Goal: Transaction & Acquisition: Purchase product/service

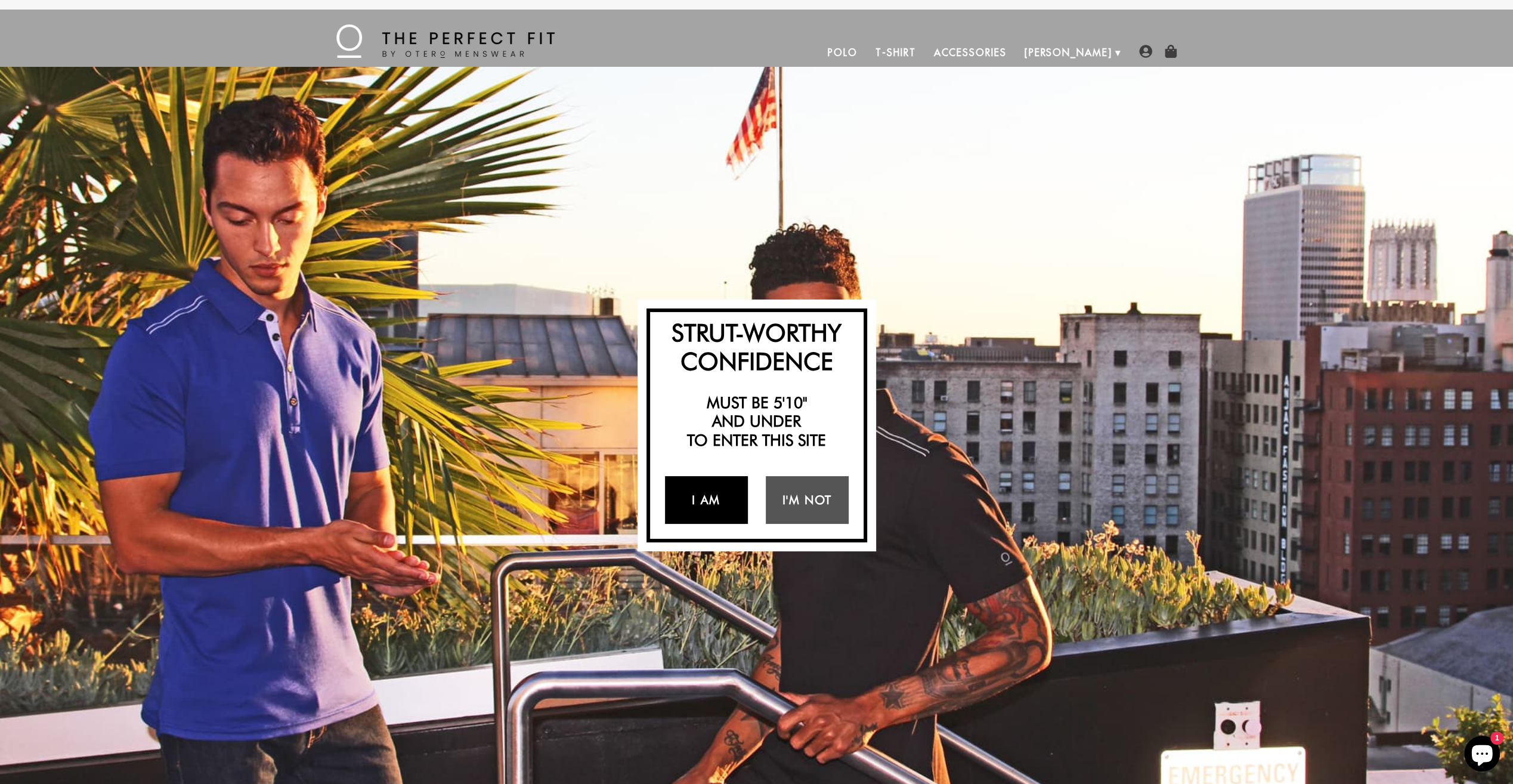
click at [711, 496] on link "I Am" at bounding box center [706, 499] width 83 height 48
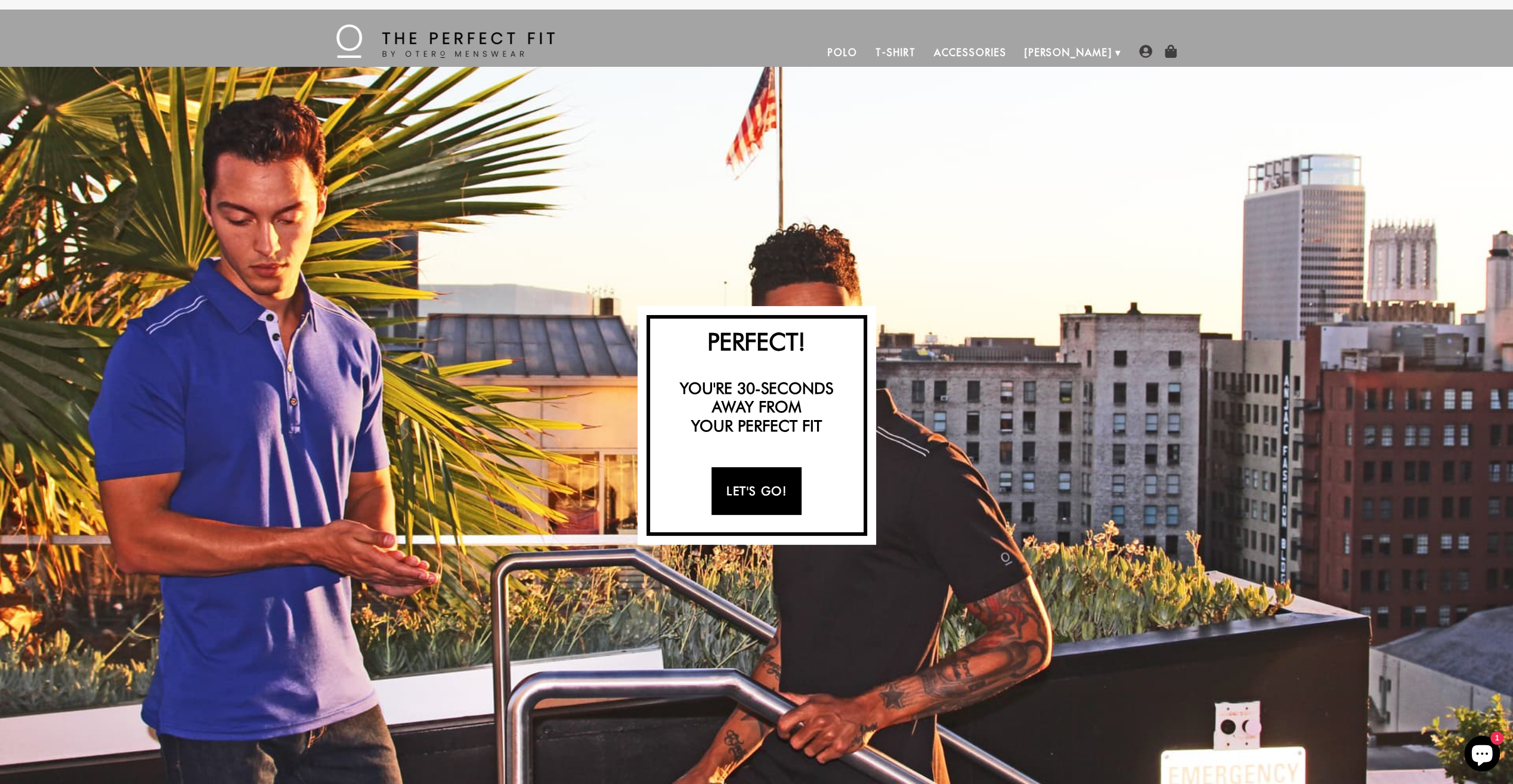
click at [763, 500] on link "Let's Go!" at bounding box center [756, 490] width 90 height 48
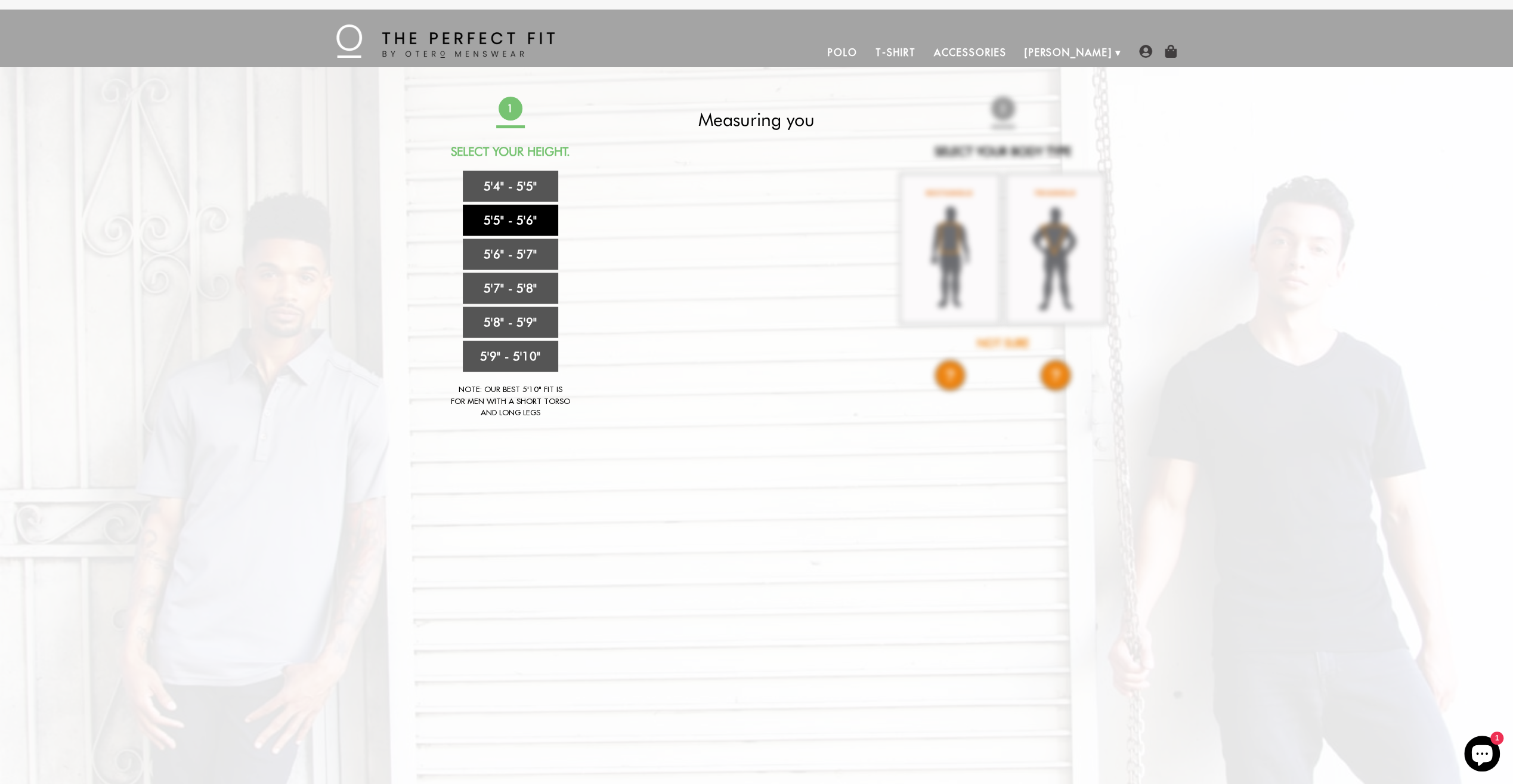
click at [526, 223] on link "5'5" - 5'6"" at bounding box center [511, 220] width 95 height 31
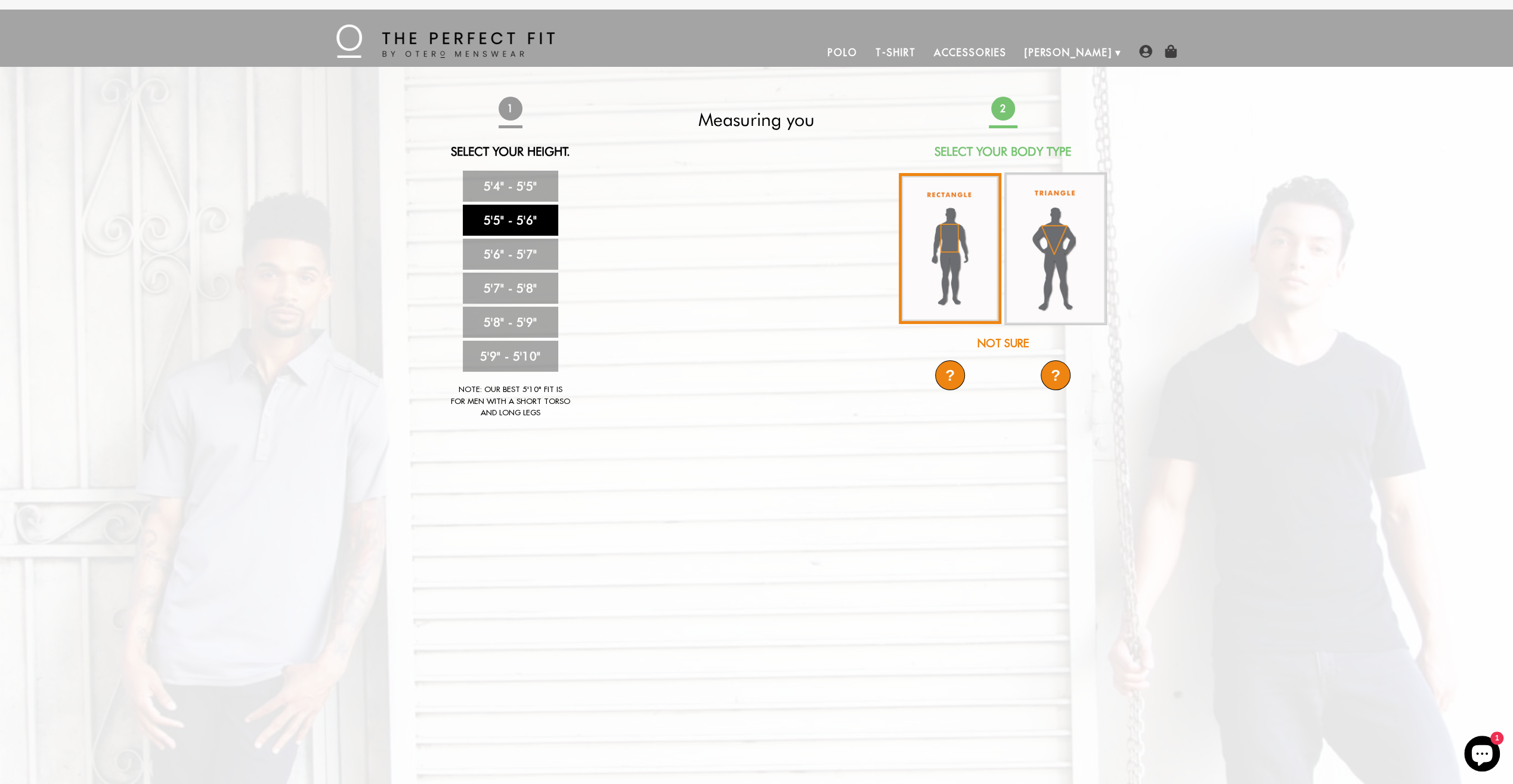
click at [960, 253] on img at bounding box center [950, 248] width 102 height 151
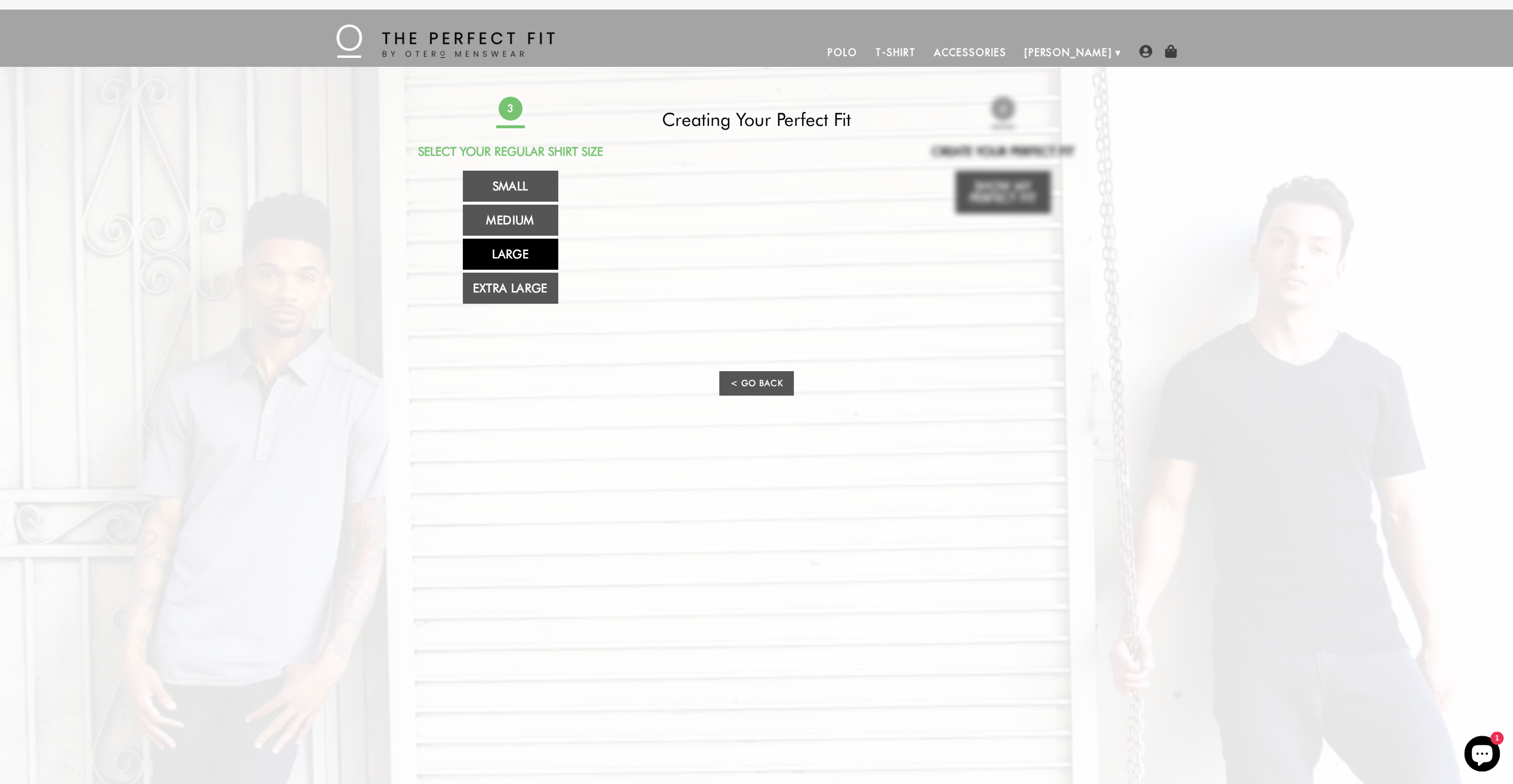
click at [522, 250] on link "Large" at bounding box center [511, 254] width 95 height 31
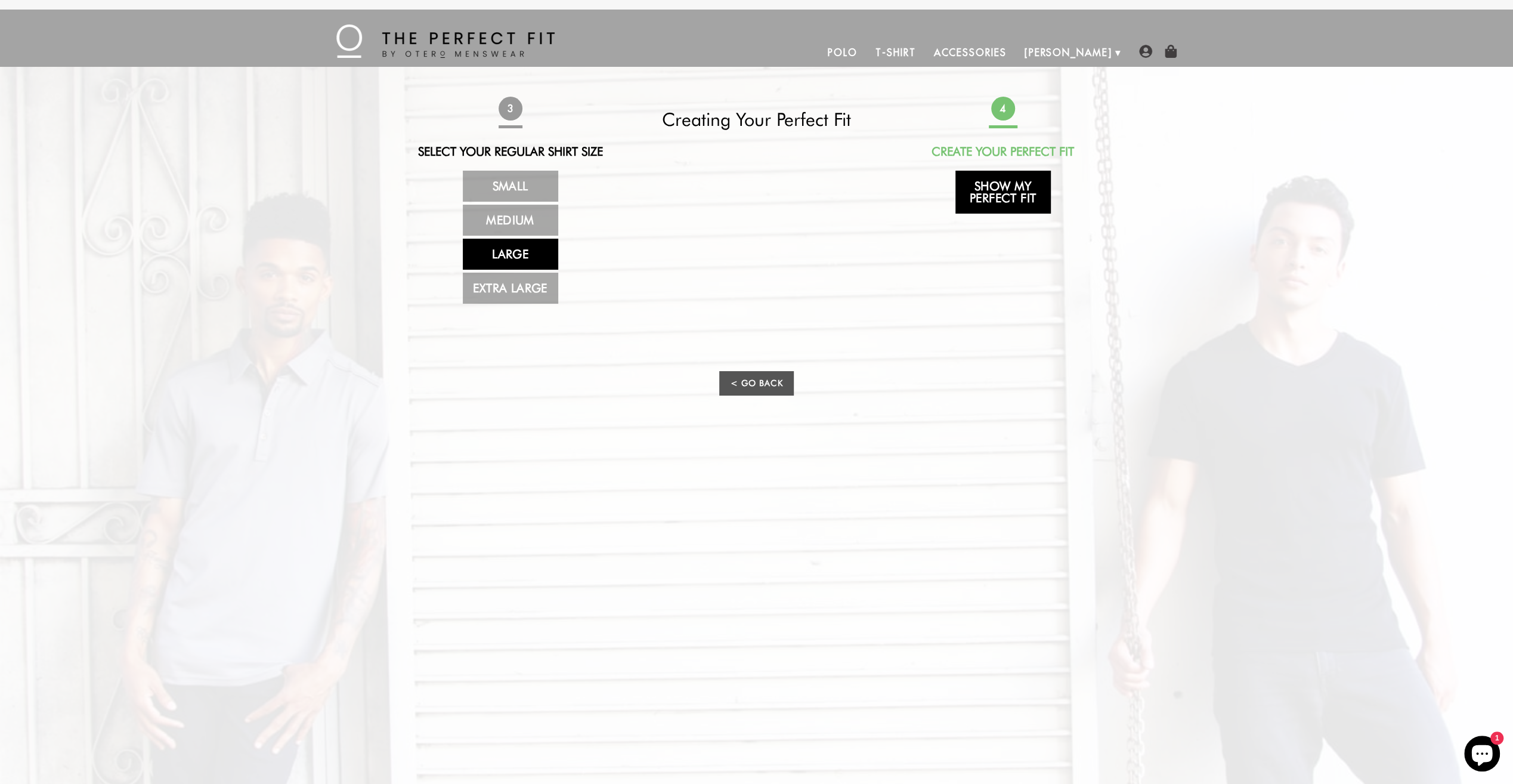
click at [995, 201] on link "Show My Perfect Fit" at bounding box center [1003, 192] width 95 height 43
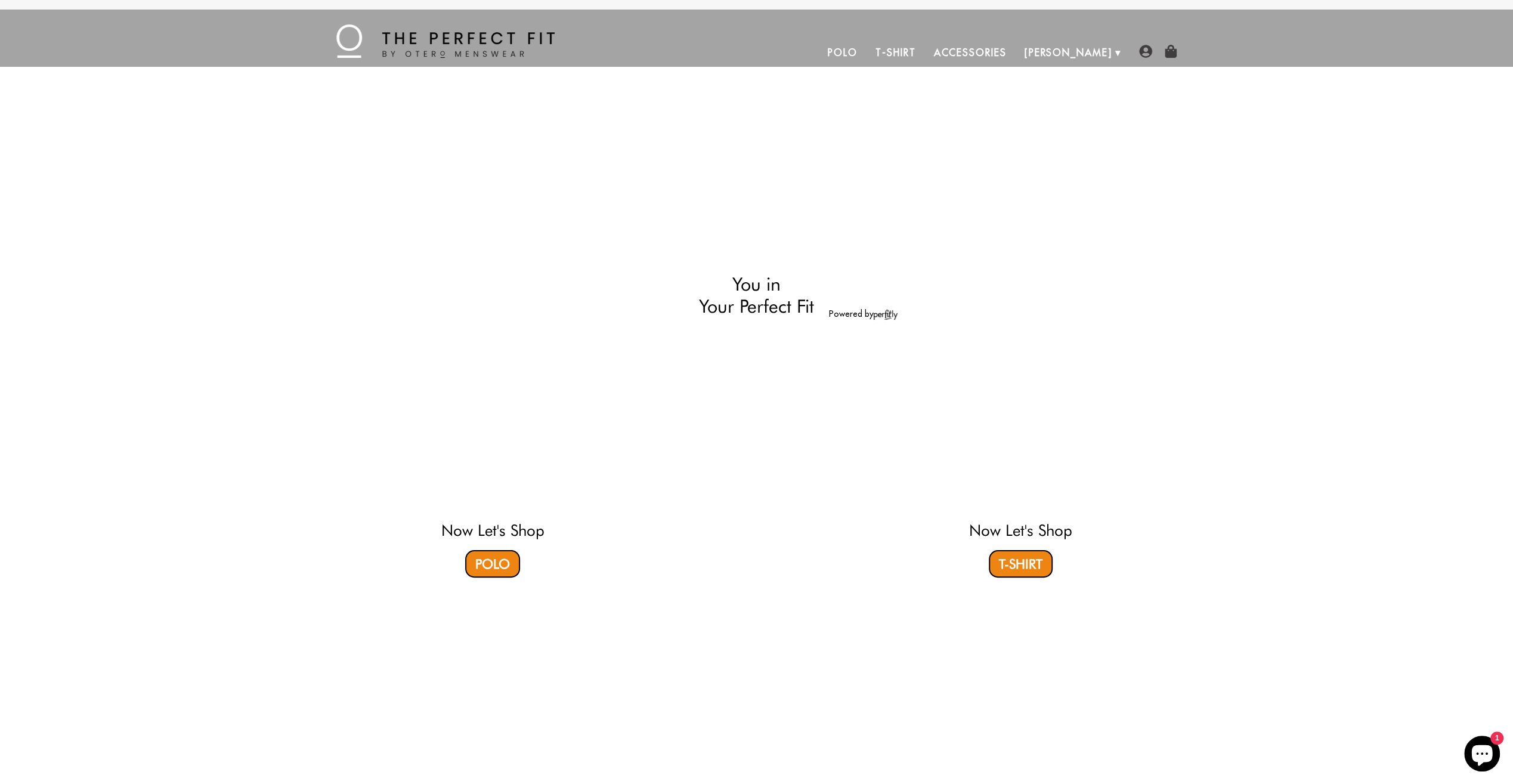
select select "55-56"
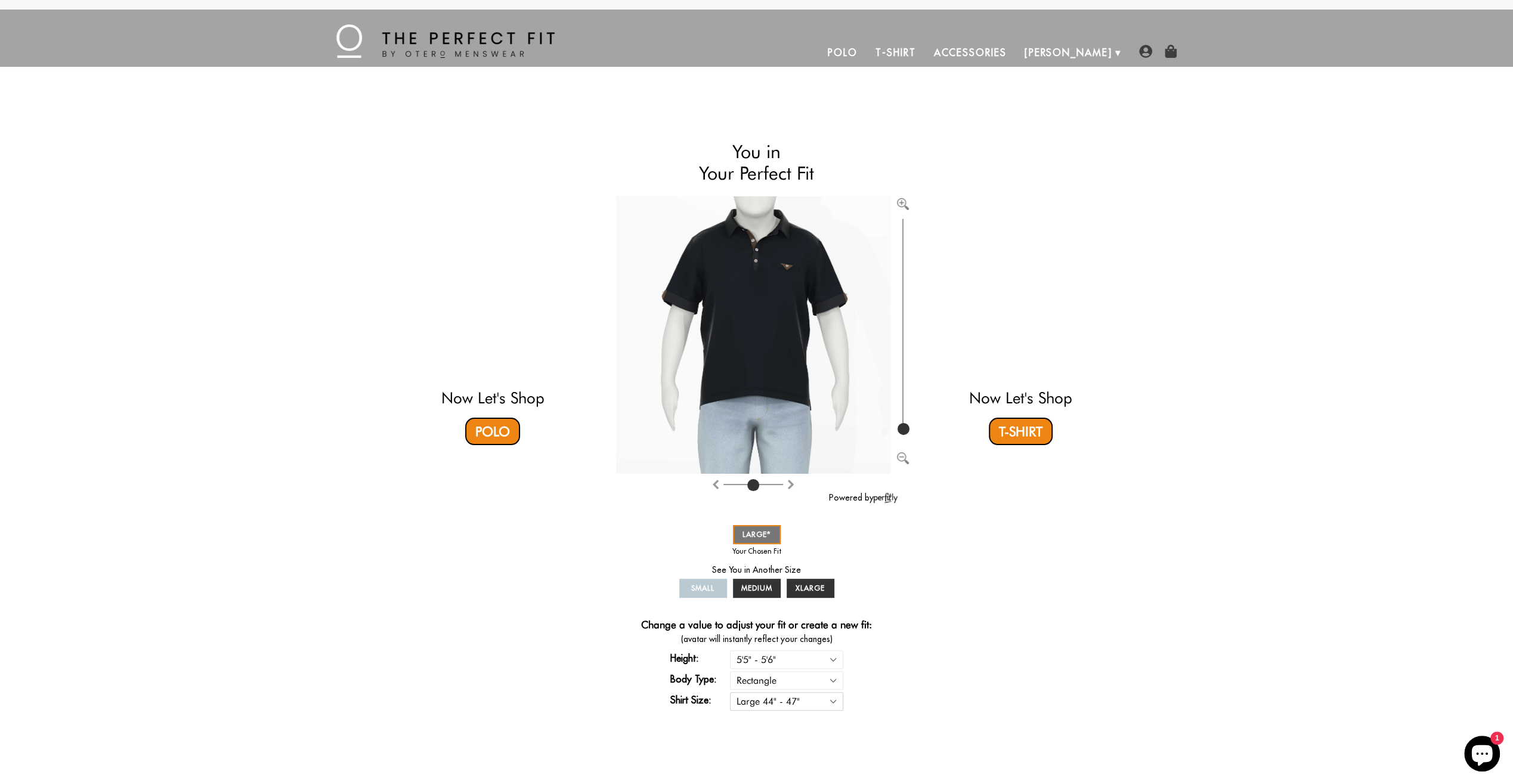
click at [834, 703] on select "Small 36" - 39" Medium 40" - 43" Large 44" - 47" Extra Large 48" - 50"" at bounding box center [786, 700] width 113 height 18
select select "M"
click at [730, 692] on select "Small 36" - 39" Medium 40" - 43" Large 44" - 47" Extra Large 48" - 50"" at bounding box center [786, 700] width 113 height 18
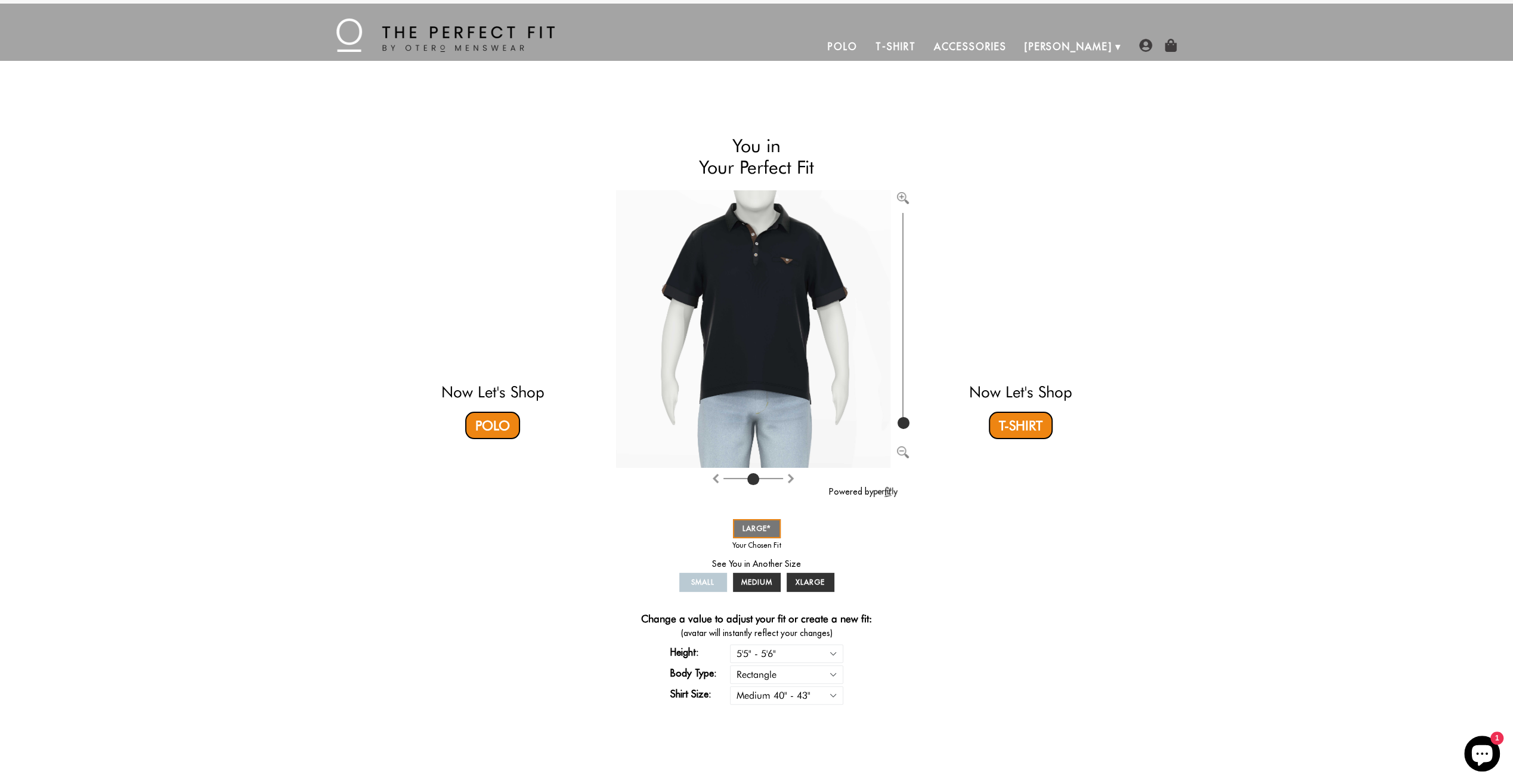
select select "55-56"
select select "M"
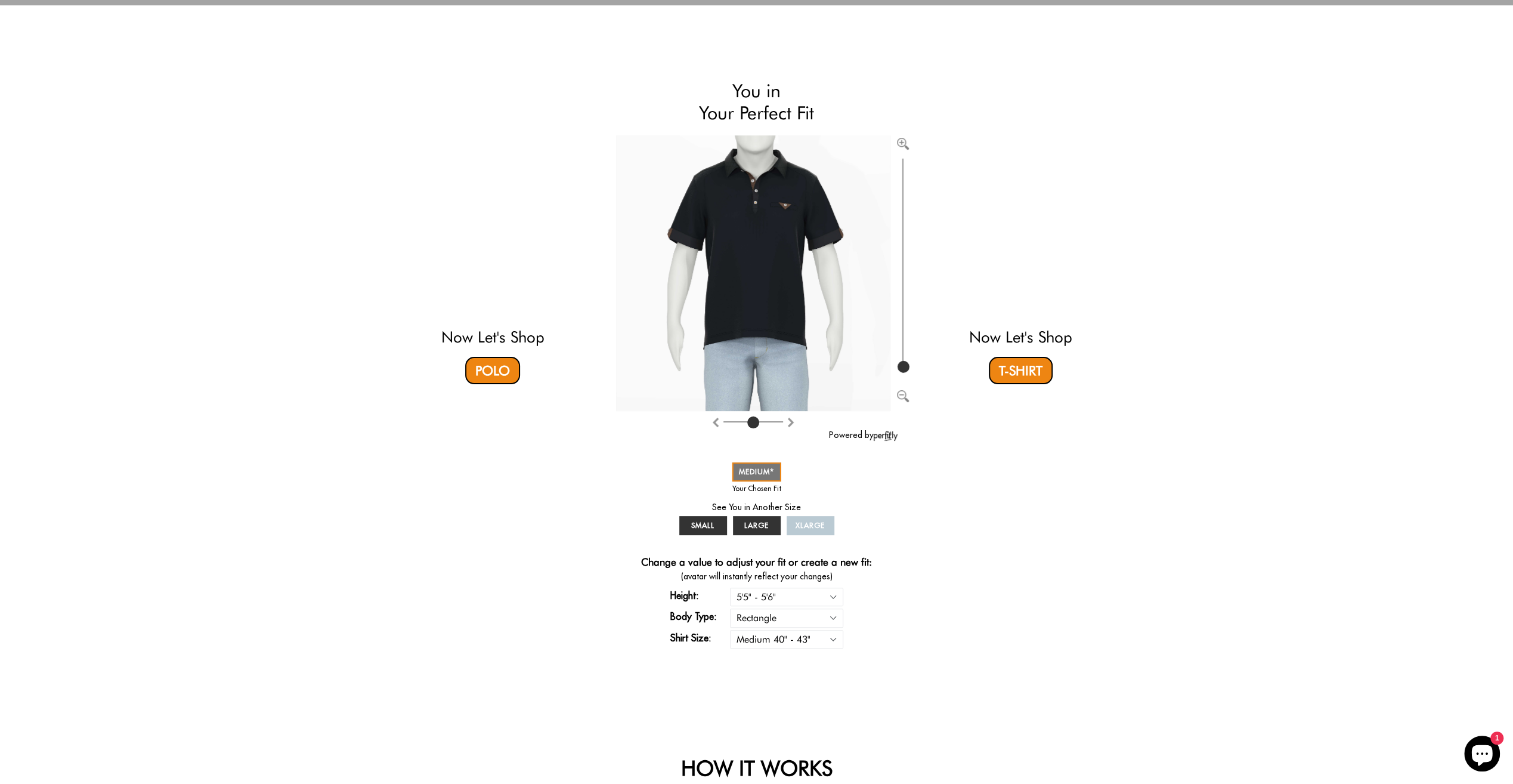
scroll to position [61, 0]
click at [759, 522] on span "LARGE" at bounding box center [756, 525] width 24 height 9
click at [758, 523] on span "LARGE" at bounding box center [756, 525] width 24 height 9
click at [761, 466] on link "MEDIUM" at bounding box center [756, 473] width 50 height 19
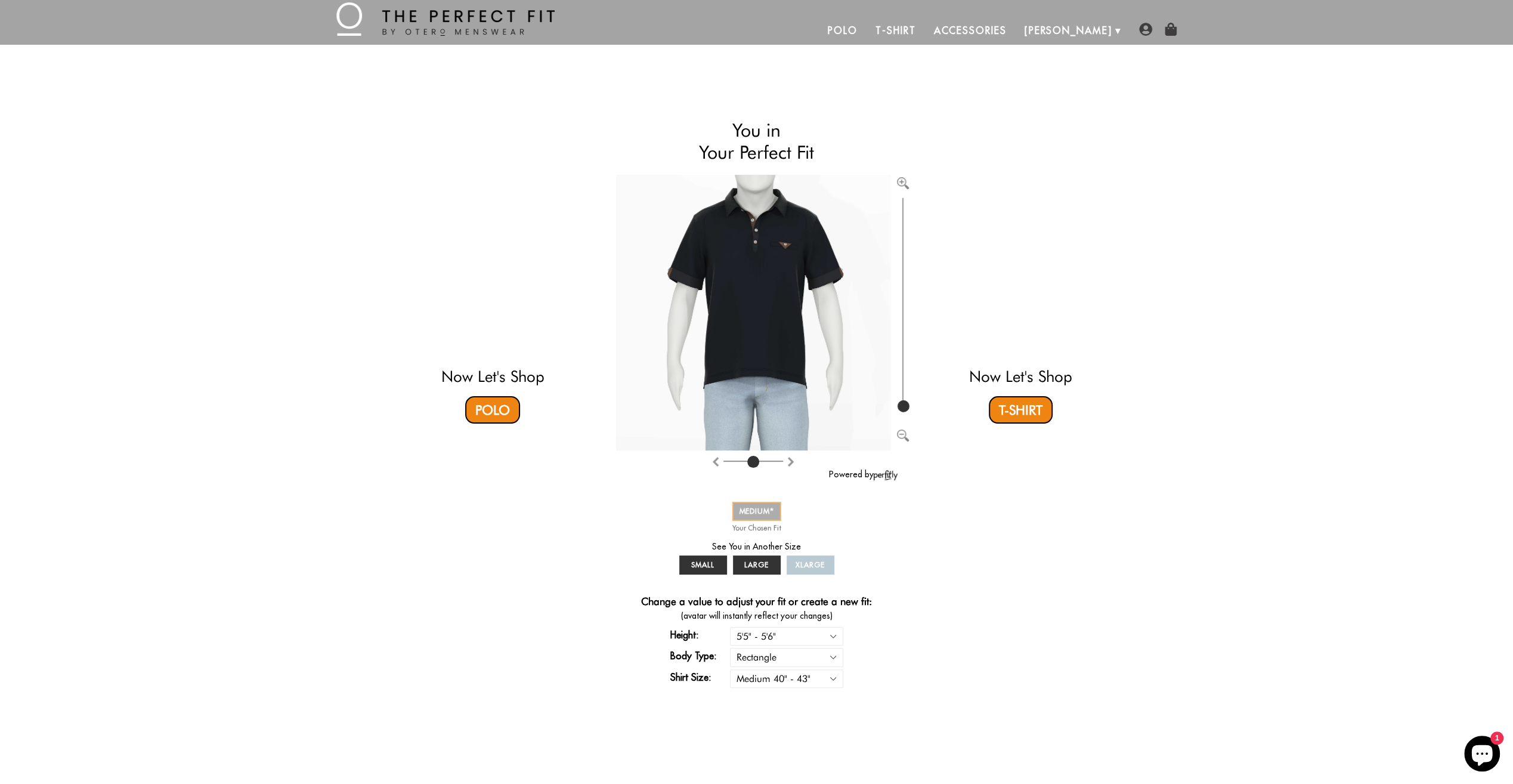
scroll to position [0, 0]
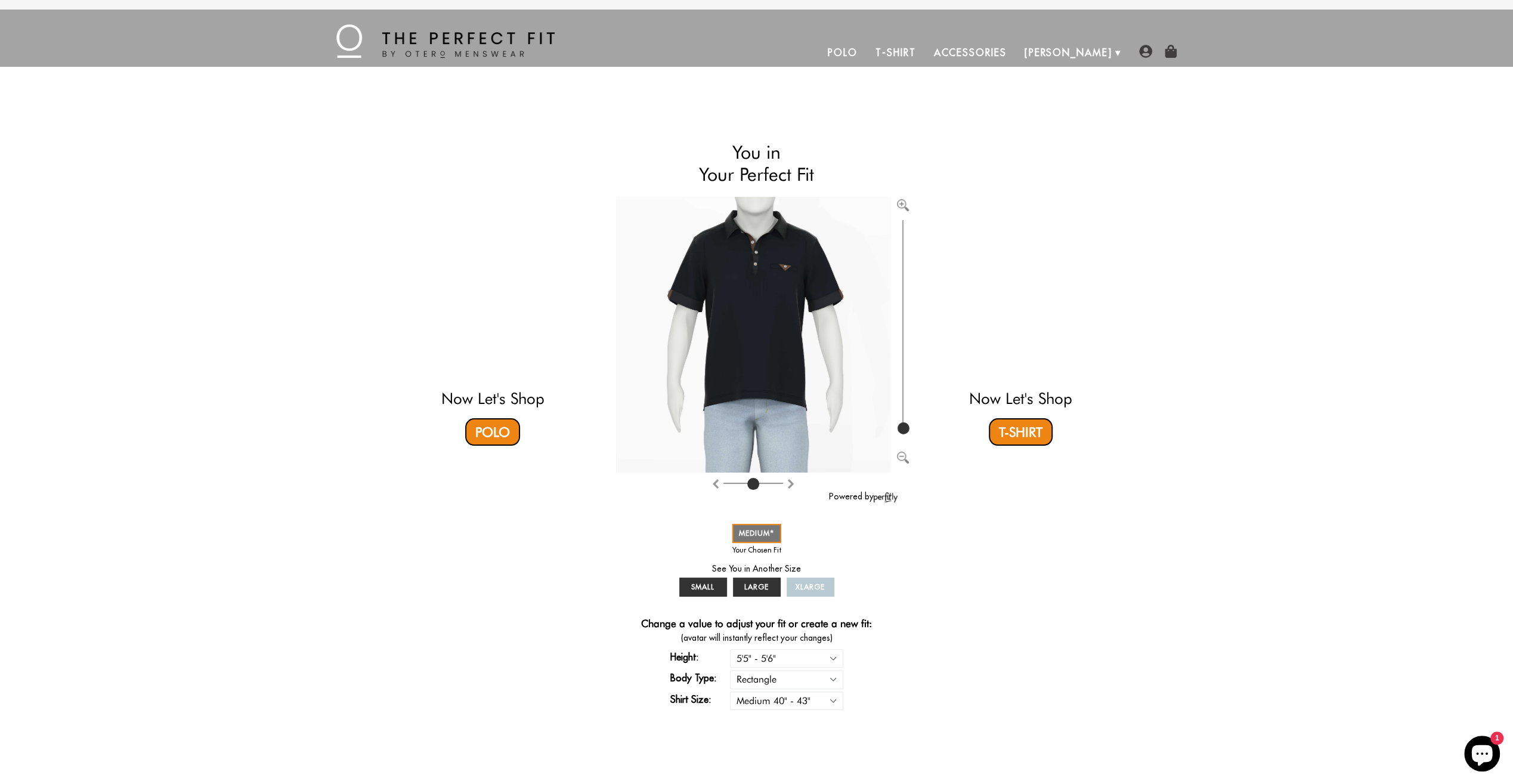
click at [867, 53] on link "Polo" at bounding box center [843, 52] width 48 height 28
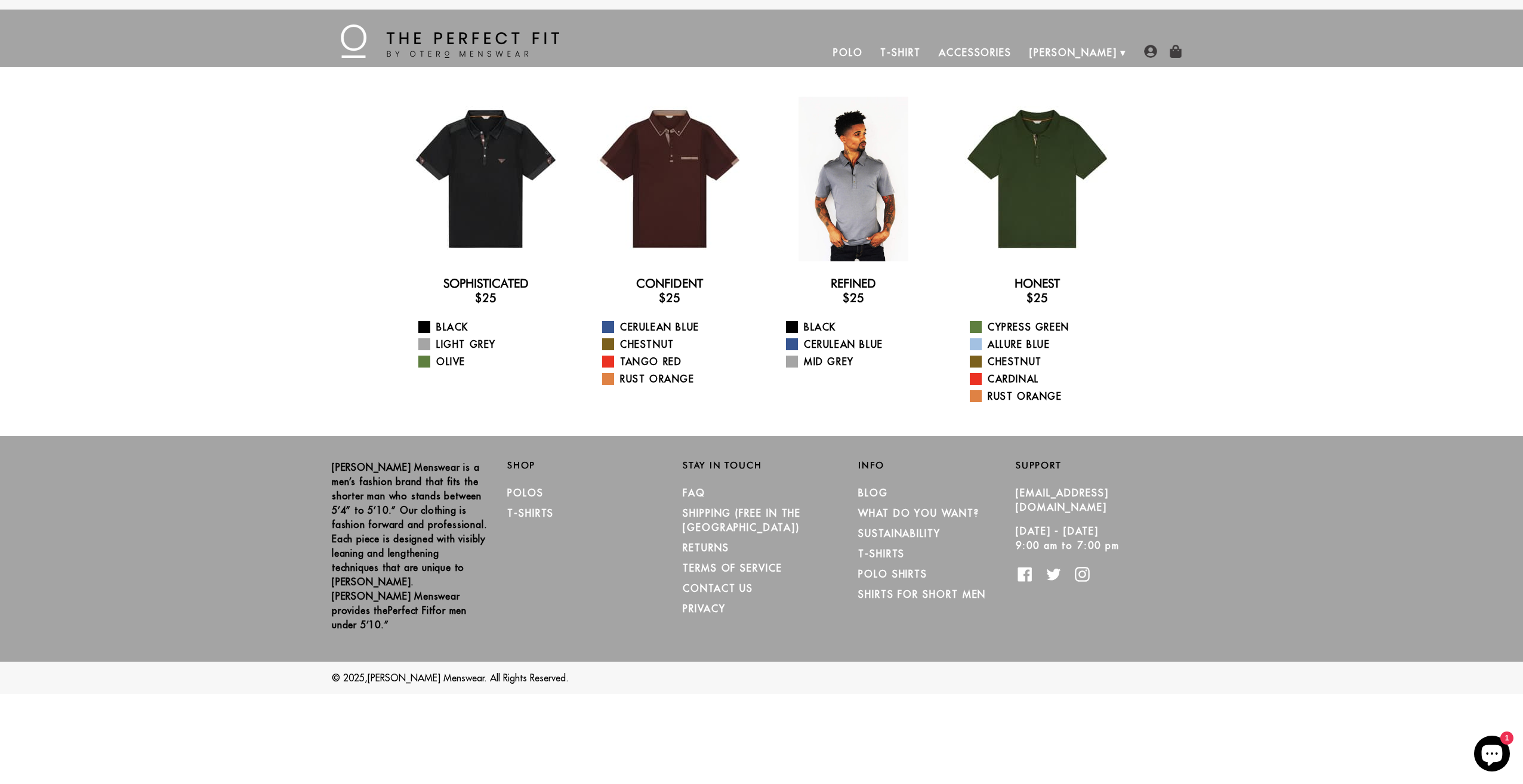
click at [873, 212] on div at bounding box center [852, 178] width 164 height 164
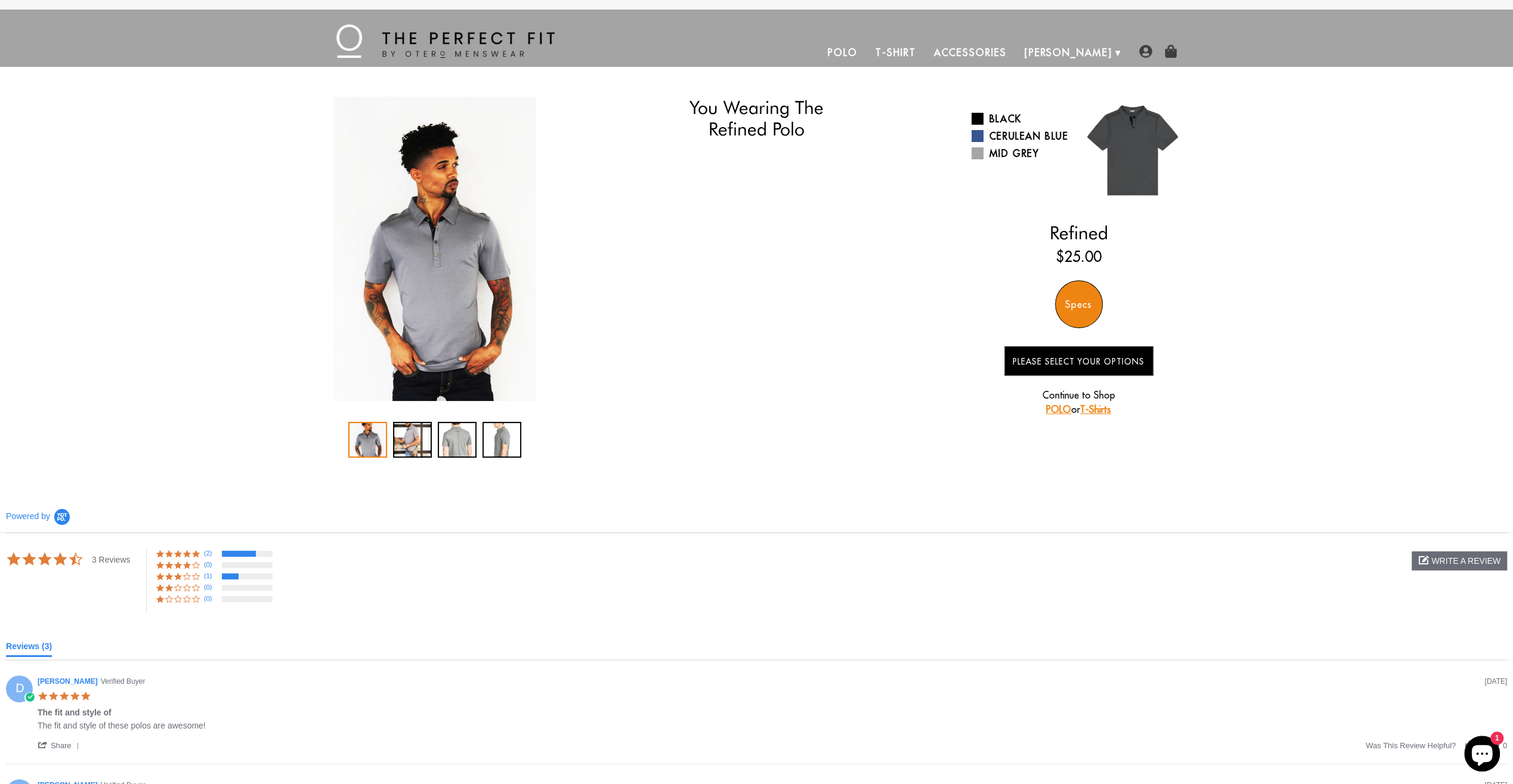
select select "55-56"
select select "M"
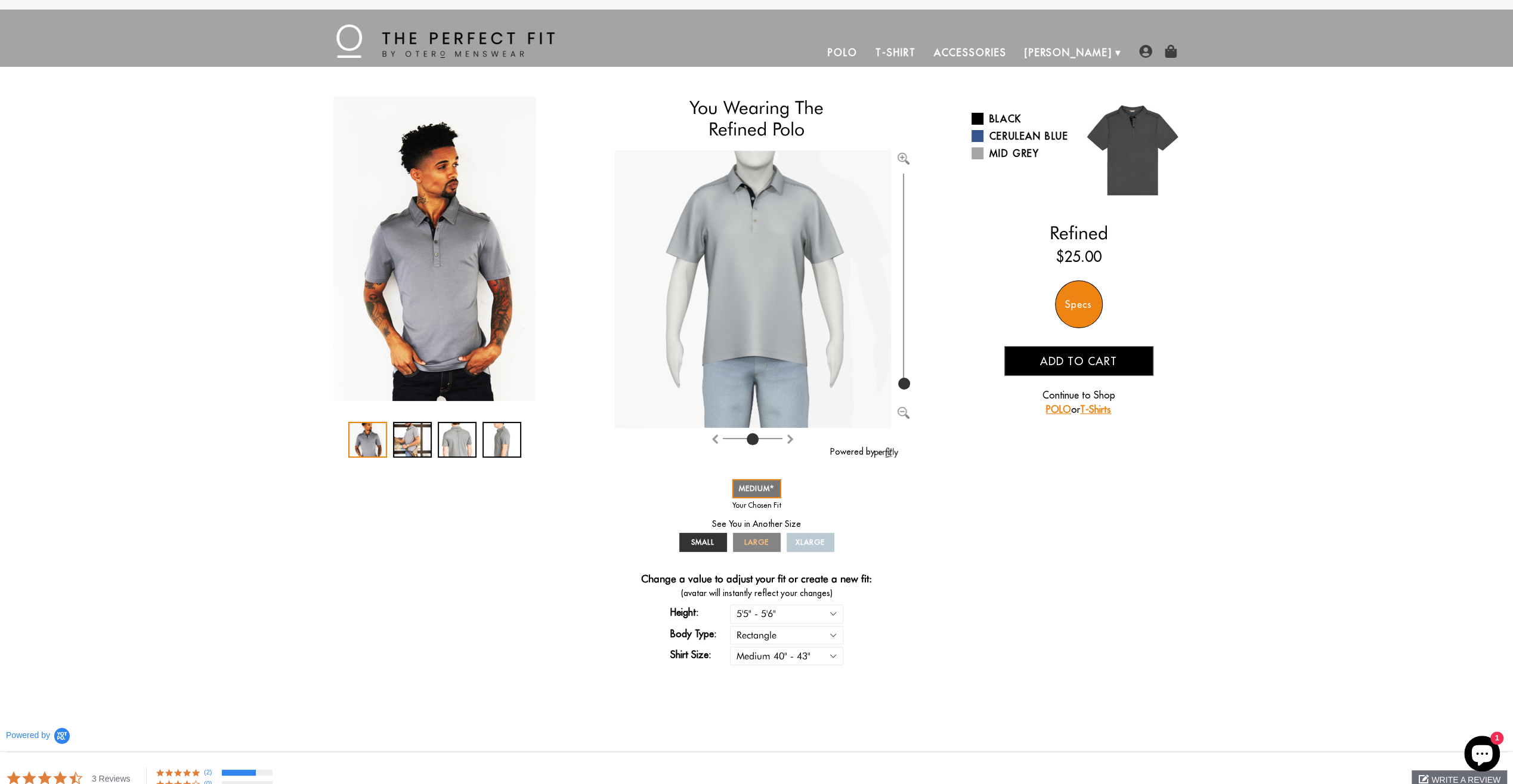
click at [754, 545] on span "LARGE" at bounding box center [756, 541] width 24 height 9
click at [982, 160] on span at bounding box center [978, 153] width 12 height 12
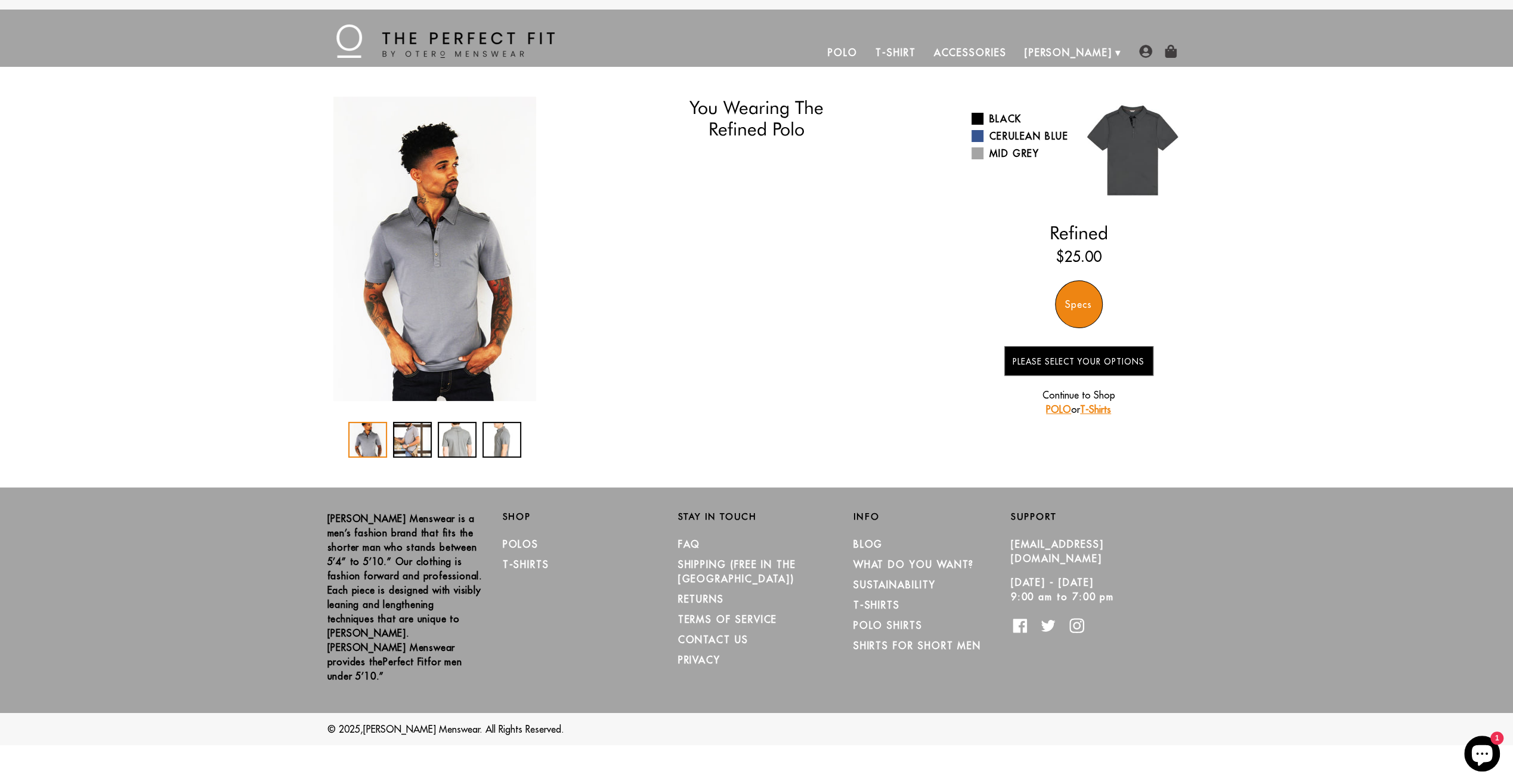
select select "55-56"
select select "M"
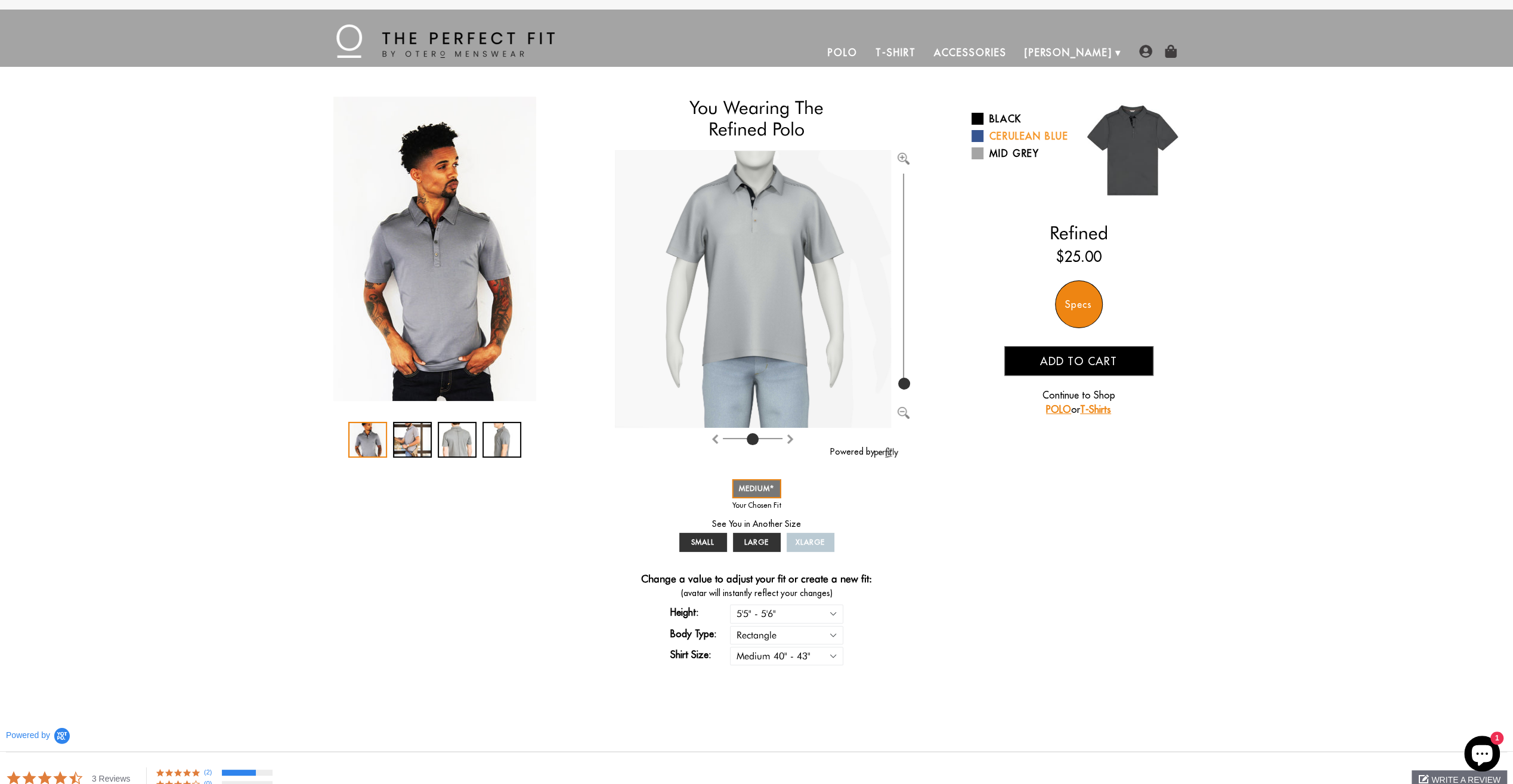
click at [982, 142] on span at bounding box center [978, 136] width 12 height 12
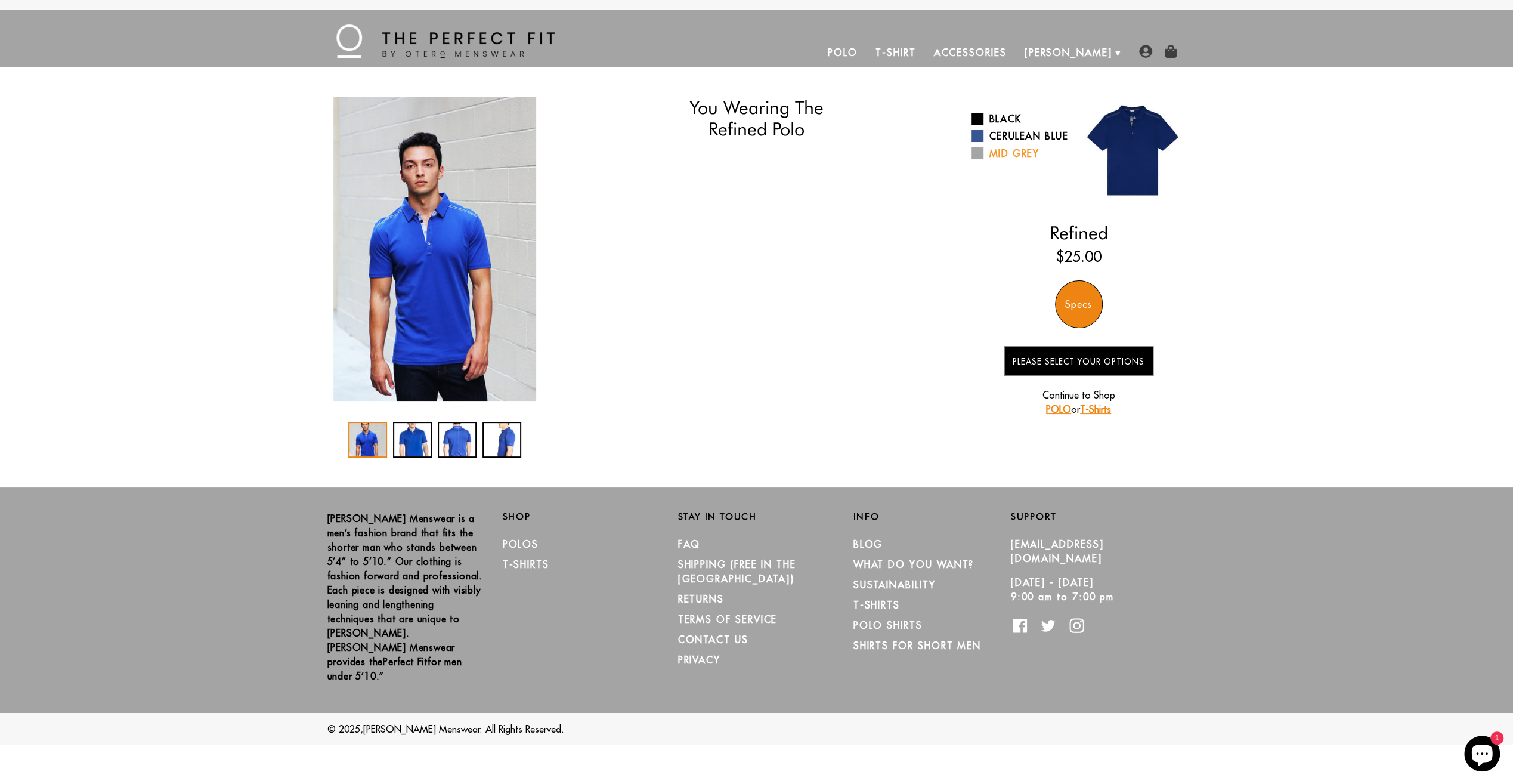
select select "55-56"
select select "M"
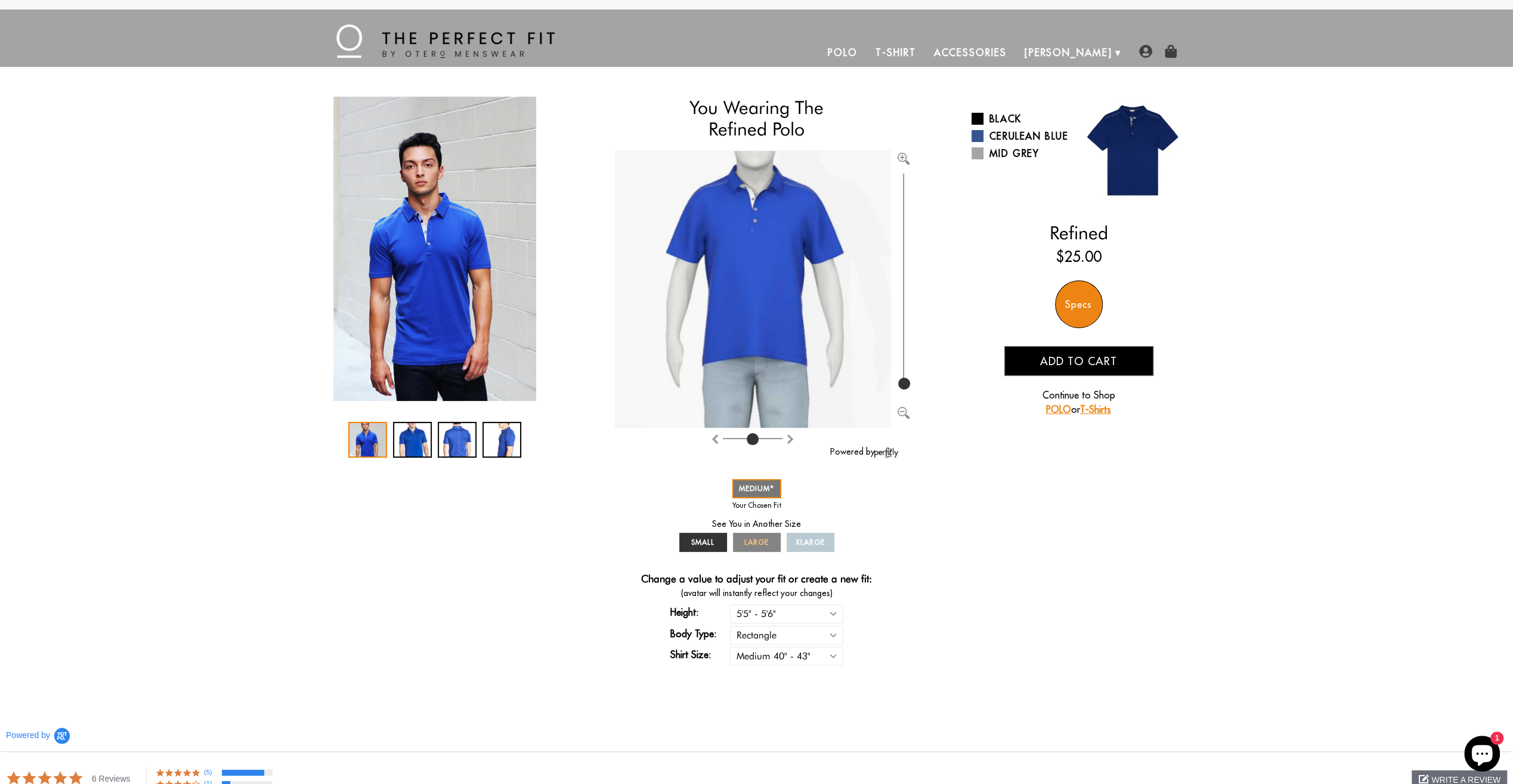
click at [754, 538] on span "LARGE" at bounding box center [756, 541] width 24 height 9
click at [832, 634] on select "Rectangle Triangle" at bounding box center [786, 634] width 113 height 18
select select "triangle"
click at [730, 625] on select "Rectangle Triangle" at bounding box center [786, 634] width 113 height 18
select select "55-56"
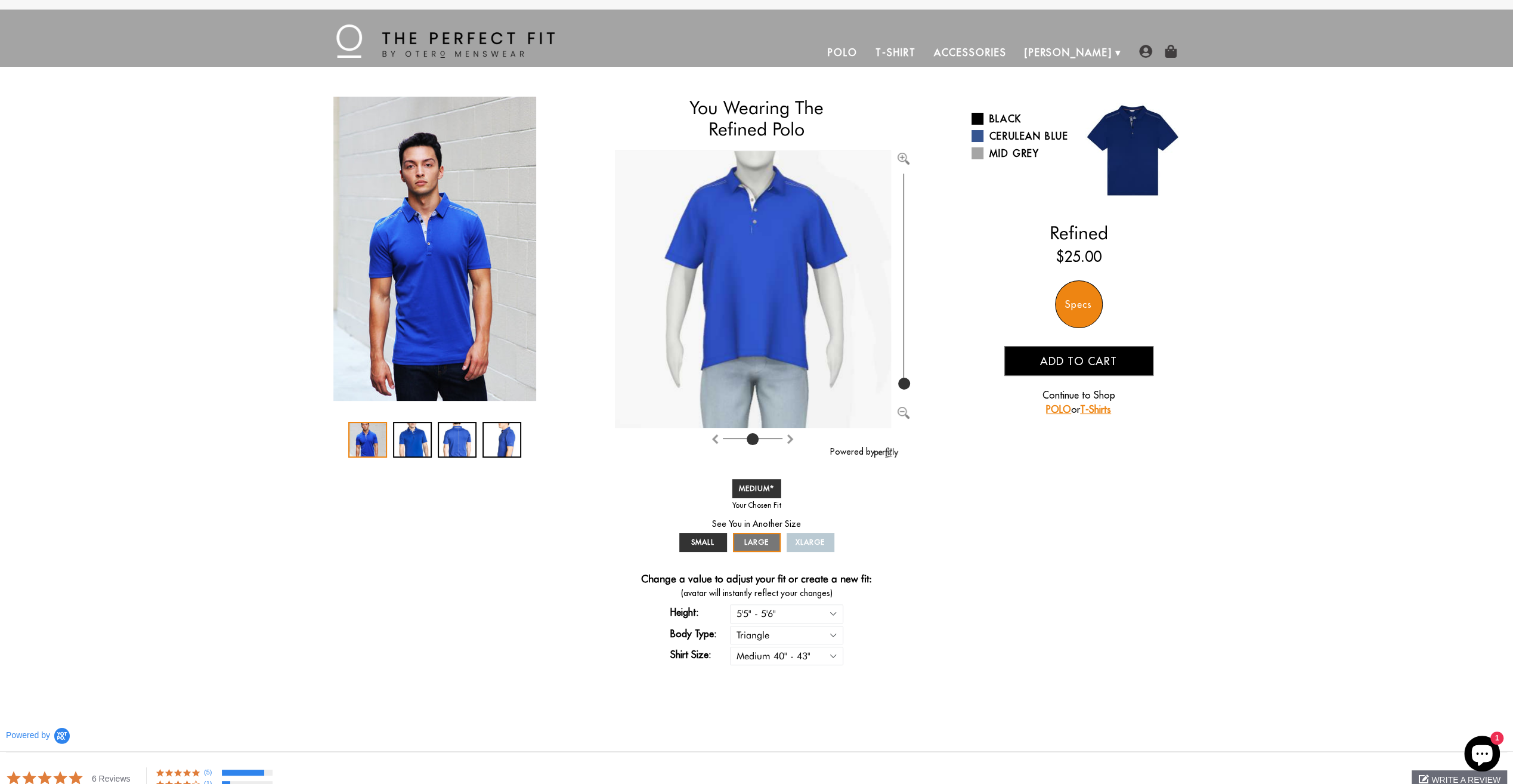
select select "triangle"
select select "M"
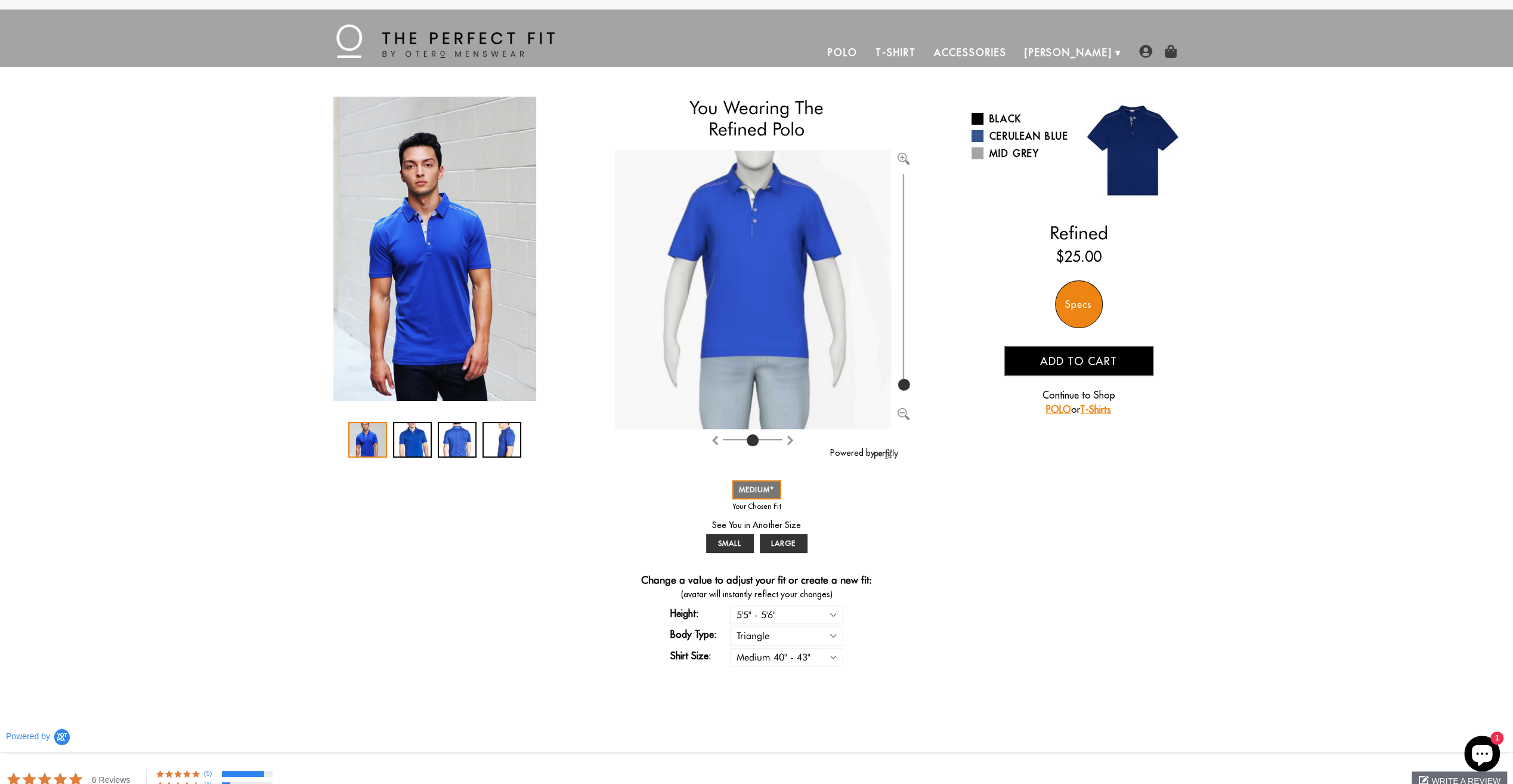
click at [867, 50] on link "Polo" at bounding box center [843, 52] width 48 height 28
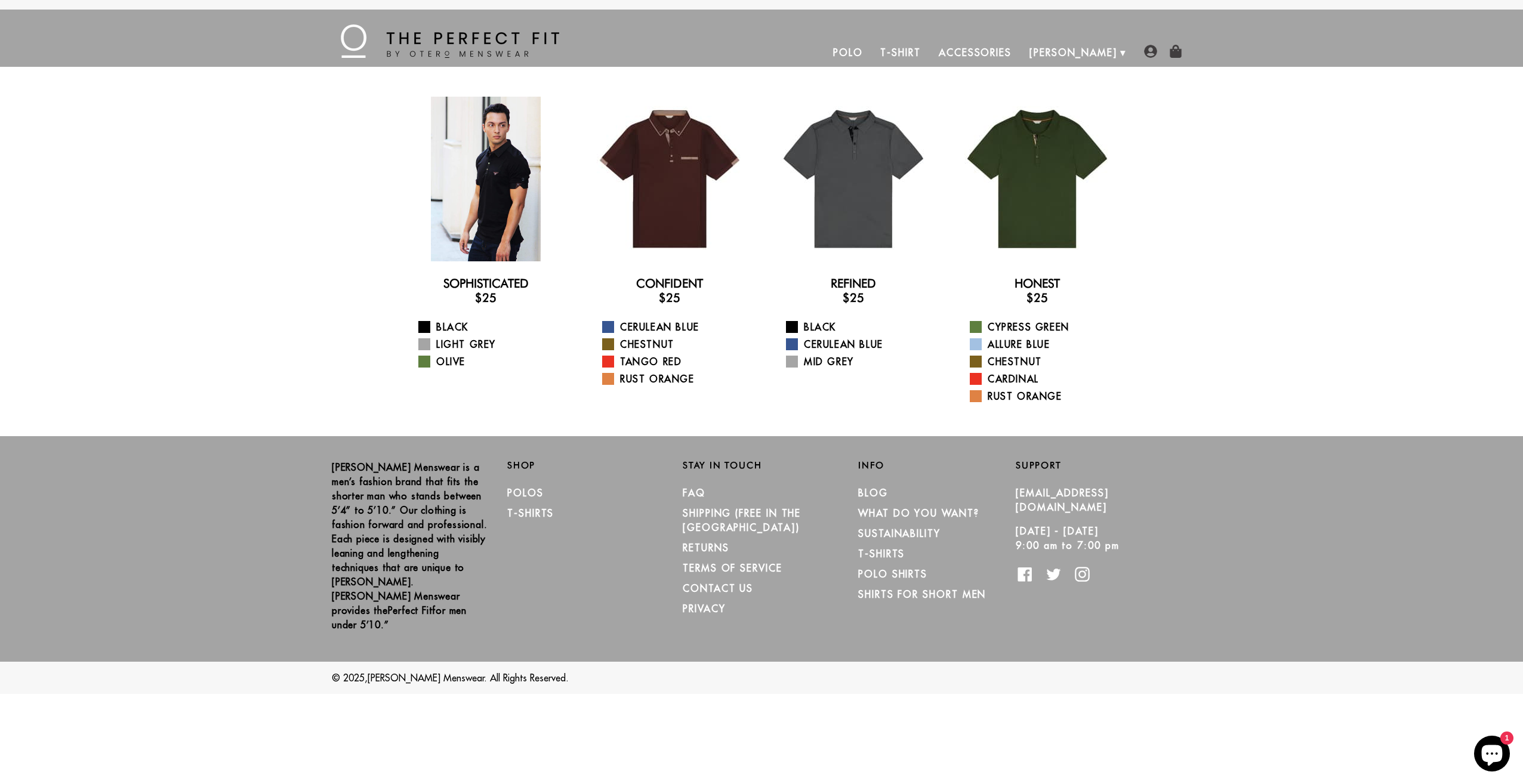
click at [491, 214] on div at bounding box center [485, 178] width 164 height 164
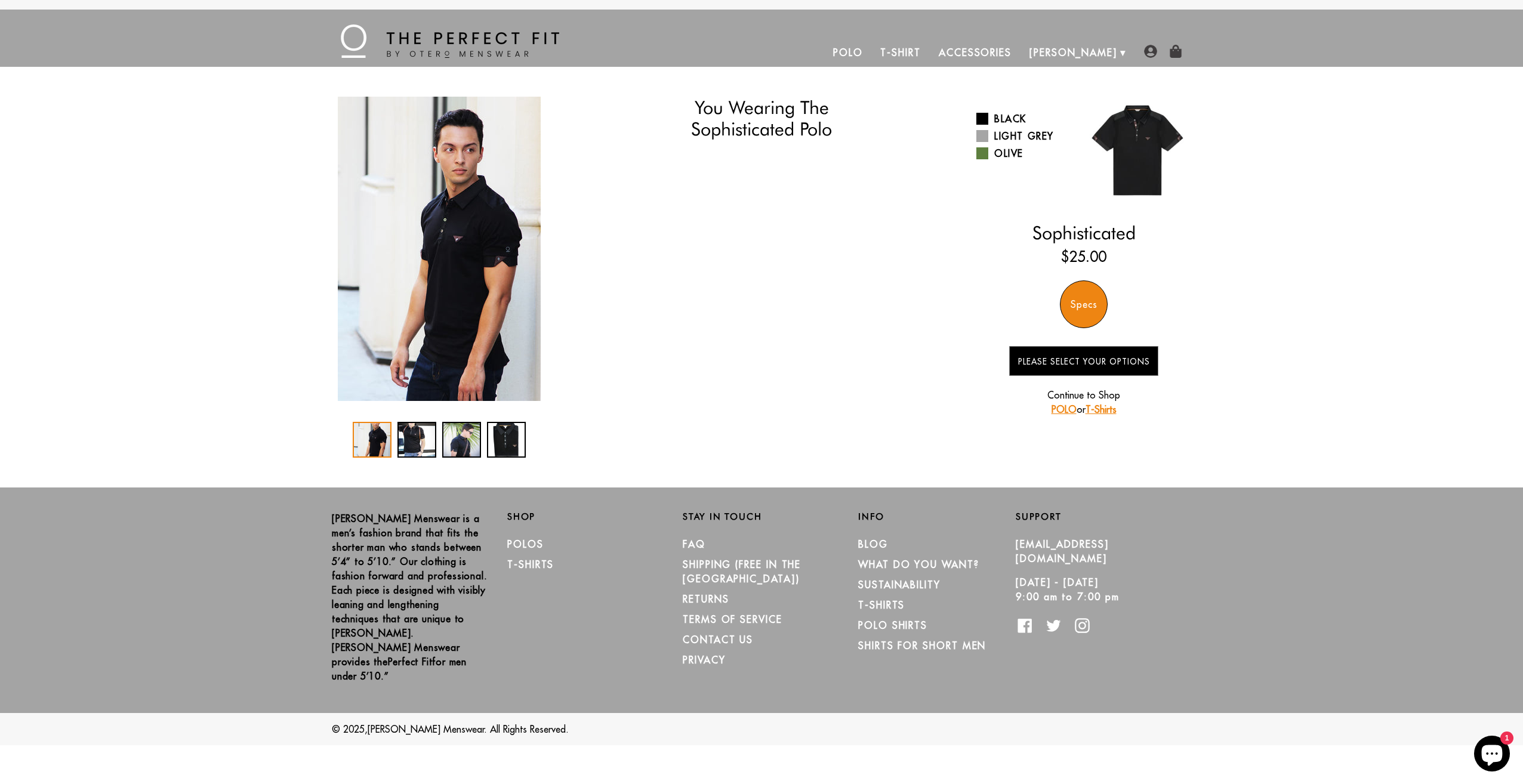
select select "55-56"
select select "triangle"
select select "M"
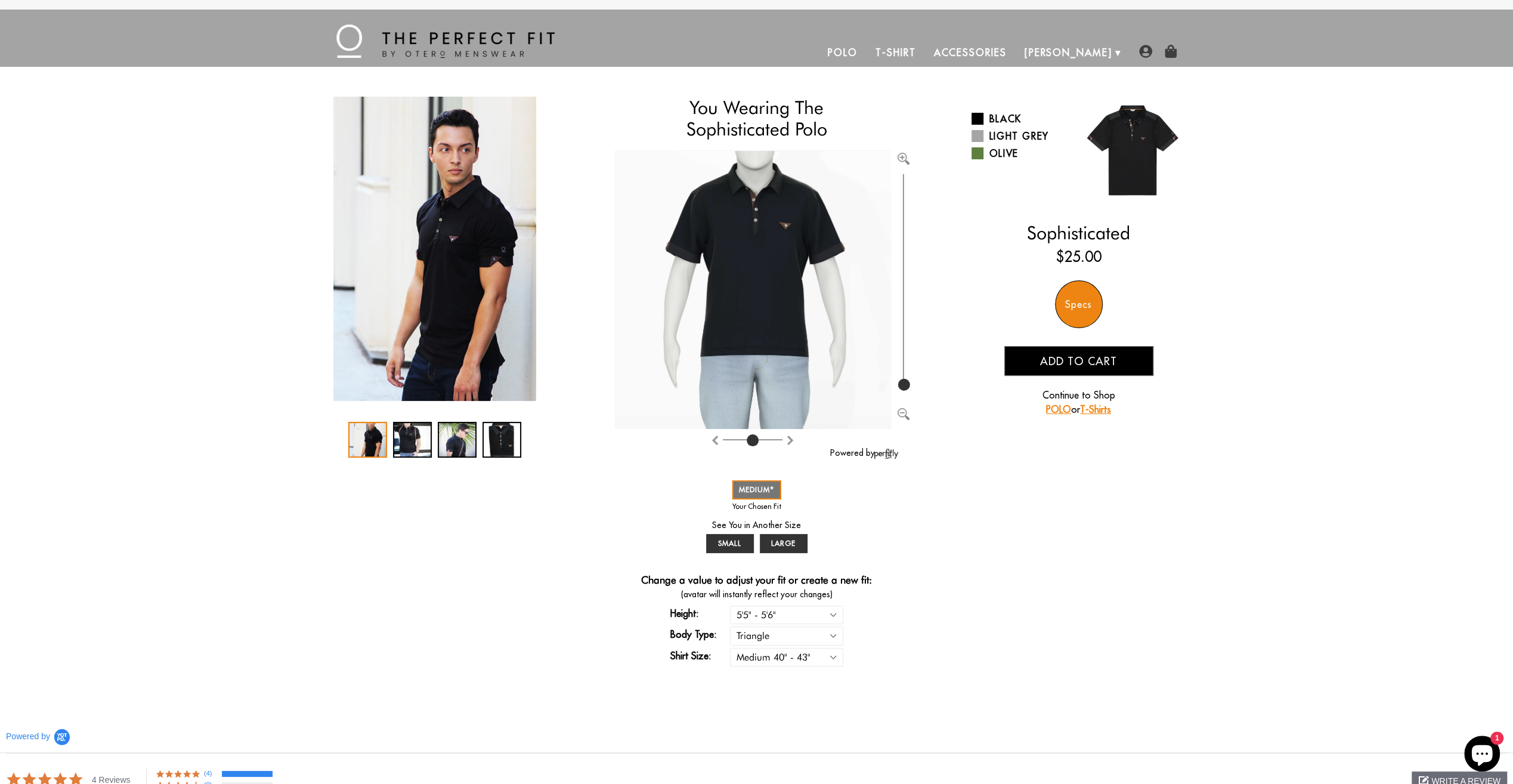
click at [867, 53] on link "Polo" at bounding box center [843, 52] width 48 height 28
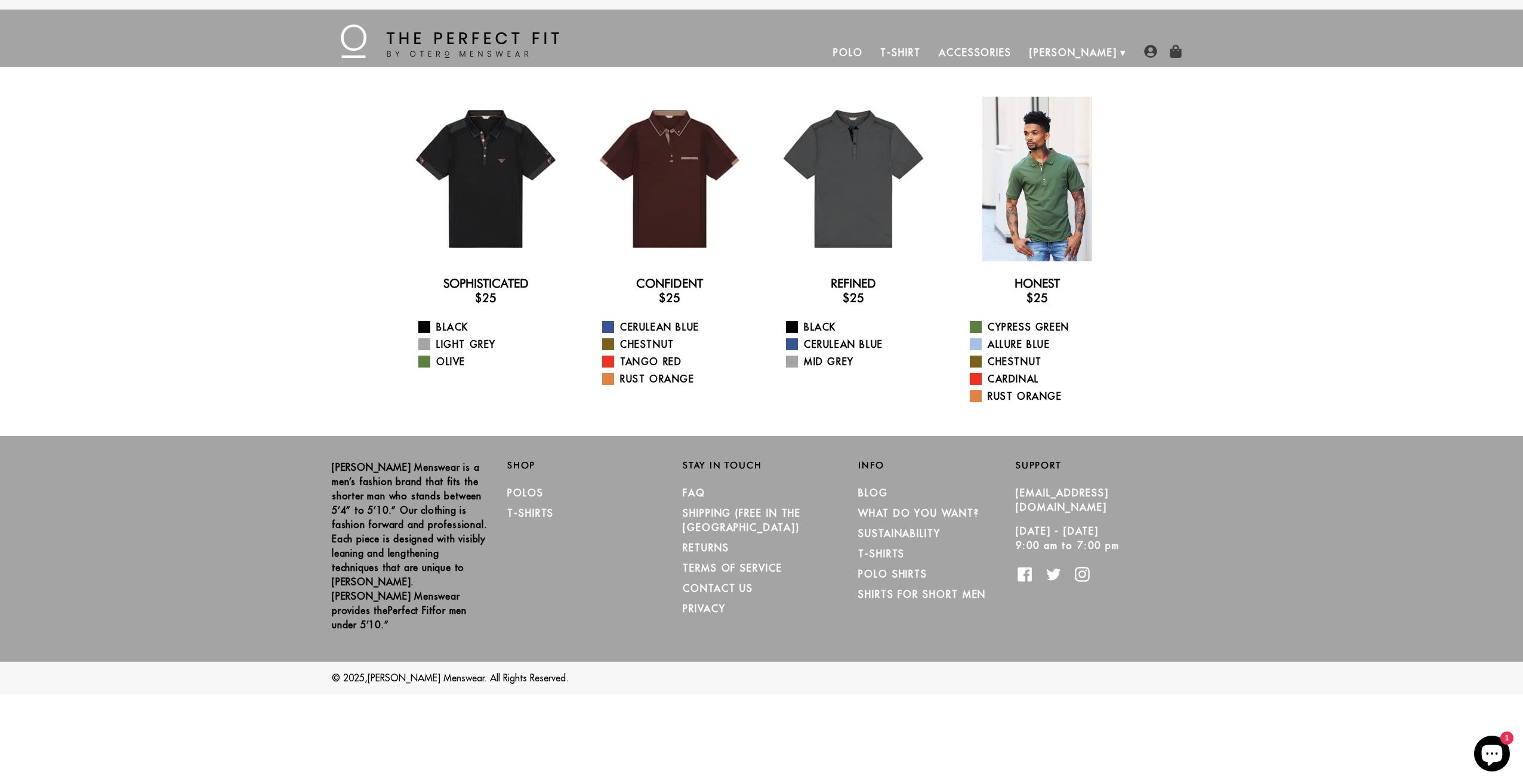
click at [1038, 188] on div at bounding box center [1036, 178] width 164 height 164
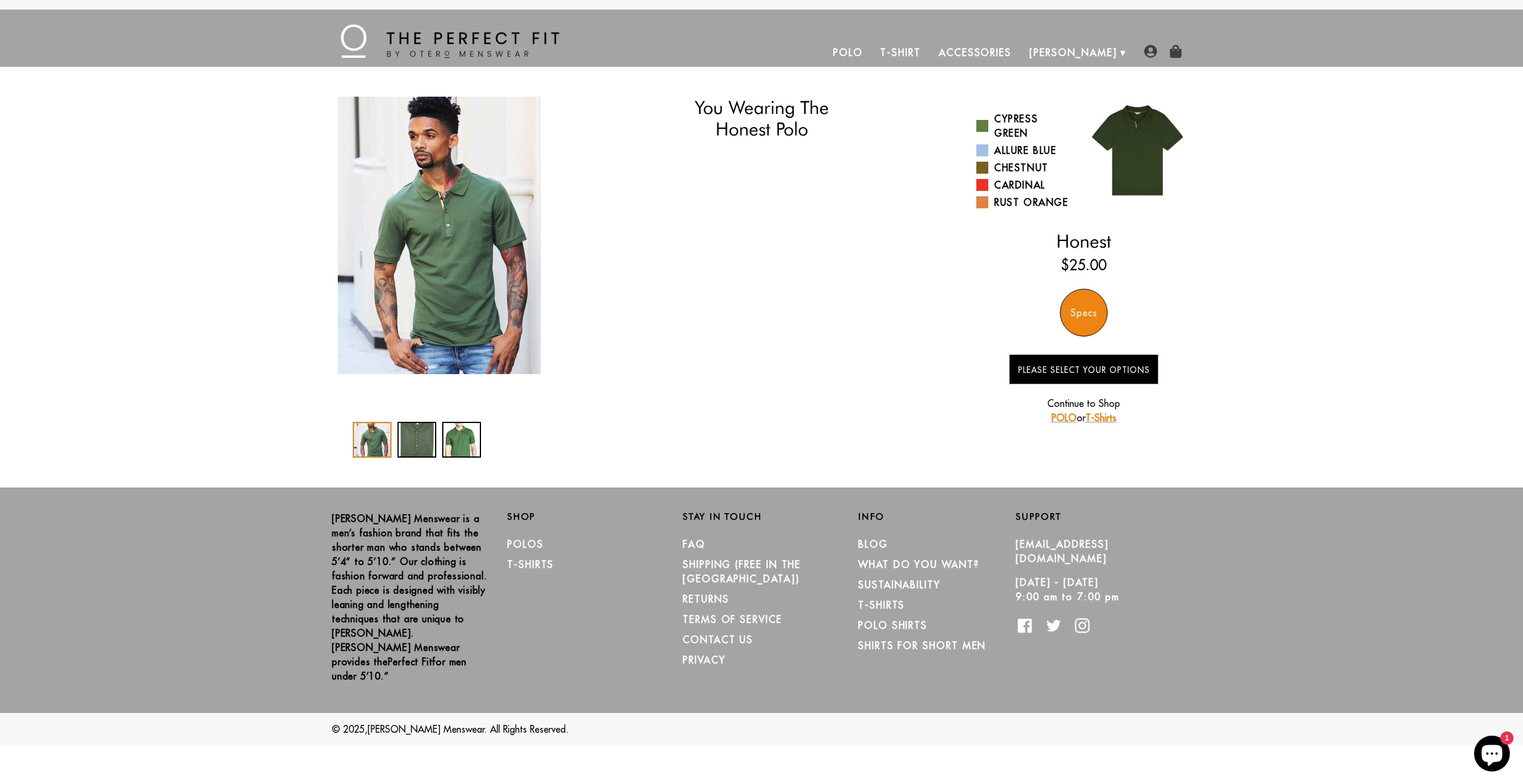
select select "55-56"
select select "triangle"
select select "M"
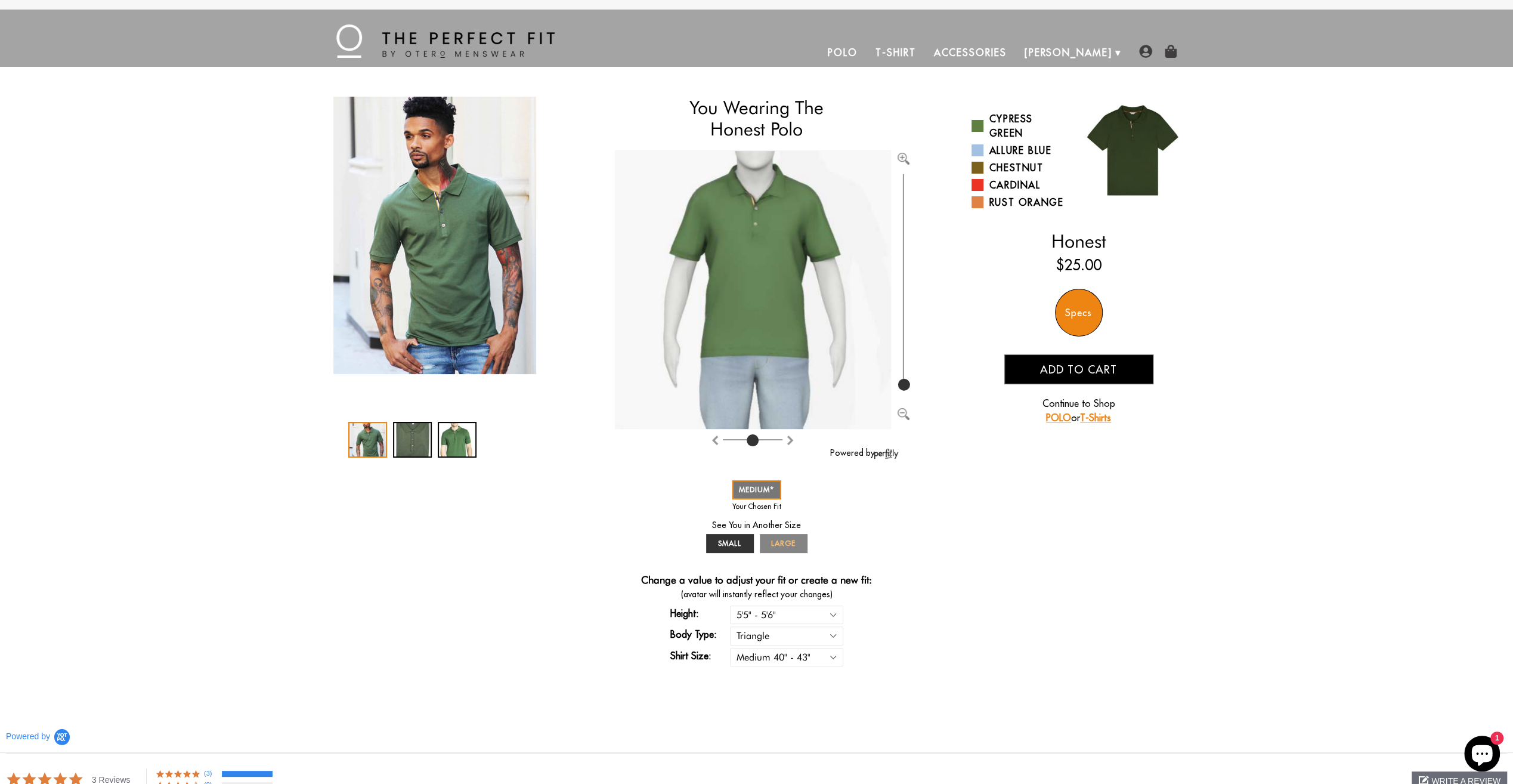
click at [780, 547] on span "LARGE" at bounding box center [783, 543] width 24 height 9
click at [727, 549] on link "SMALL" at bounding box center [730, 544] width 48 height 19
click at [1086, 307] on div "Specs" at bounding box center [1079, 312] width 48 height 48
